Goal: Browse casually

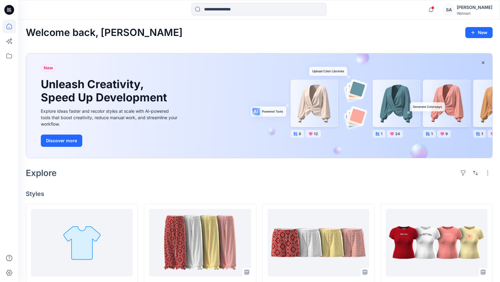
scroll to position [92, 0]
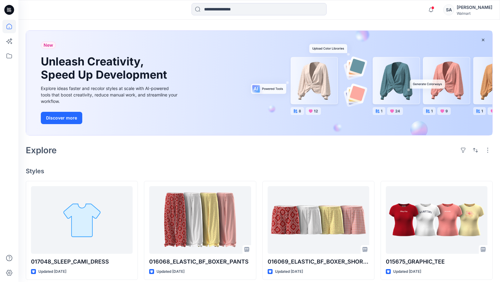
scroll to position [92, 0]
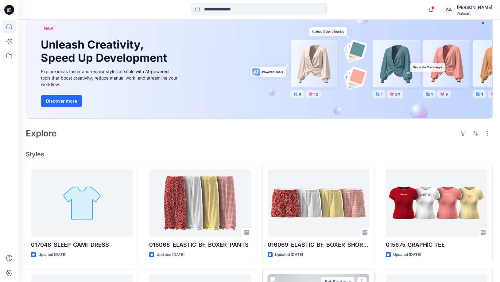
scroll to position [31, 0]
